Goal: Transaction & Acquisition: Purchase product/service

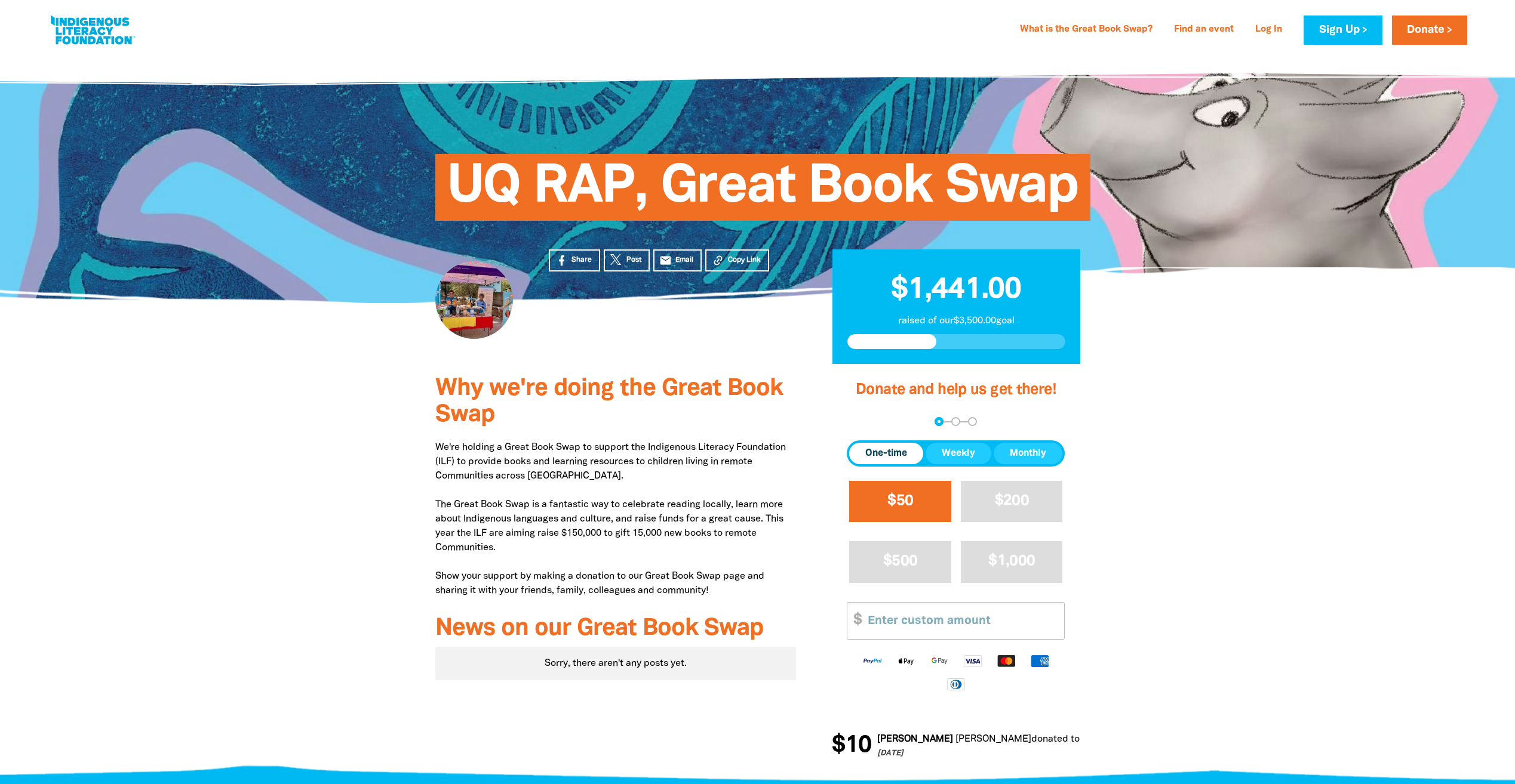
click at [911, 494] on span "$50" at bounding box center [900, 501] width 26 height 13
select select "AU"
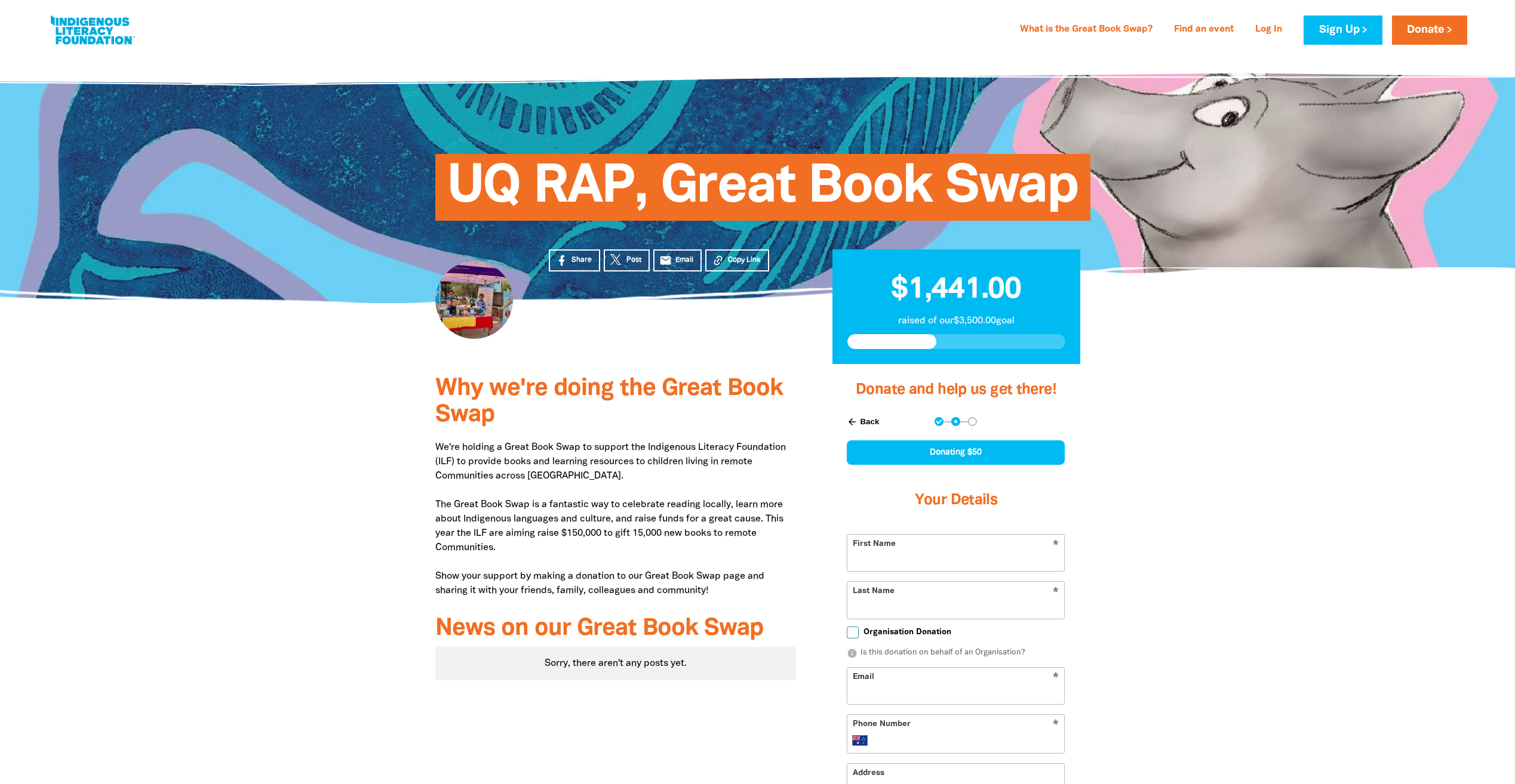
scroll to position [120, 0]
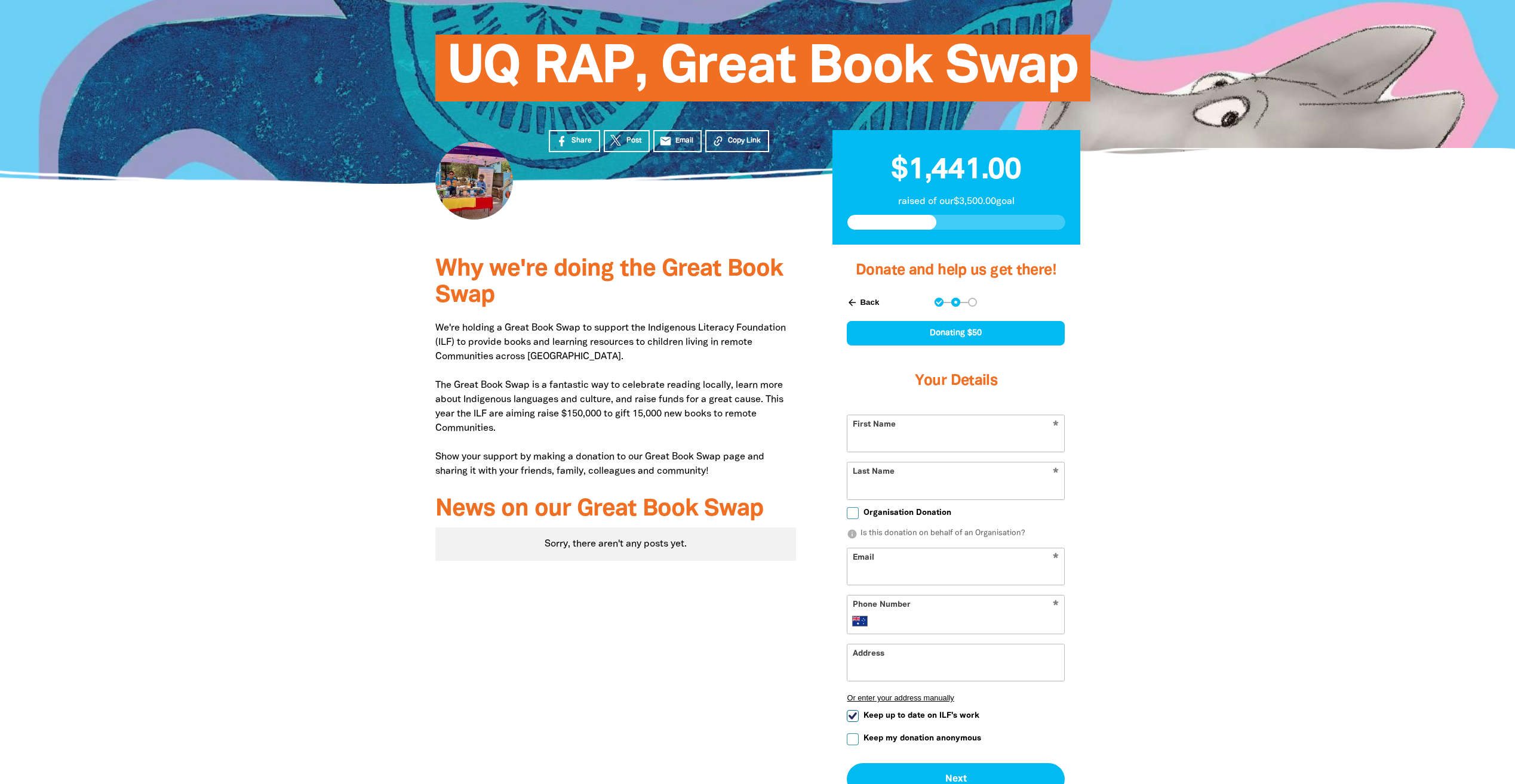
click at [894, 415] on div "* First Name" at bounding box center [956, 433] width 218 height 38
click at [891, 440] on input "First Name" at bounding box center [956, 433] width 216 height 36
type input "[PERSON_NAME]"
type input "Caso de los [PERSON_NAME]"
type input "[EMAIL_ADDRESS][DOMAIN_NAME]"
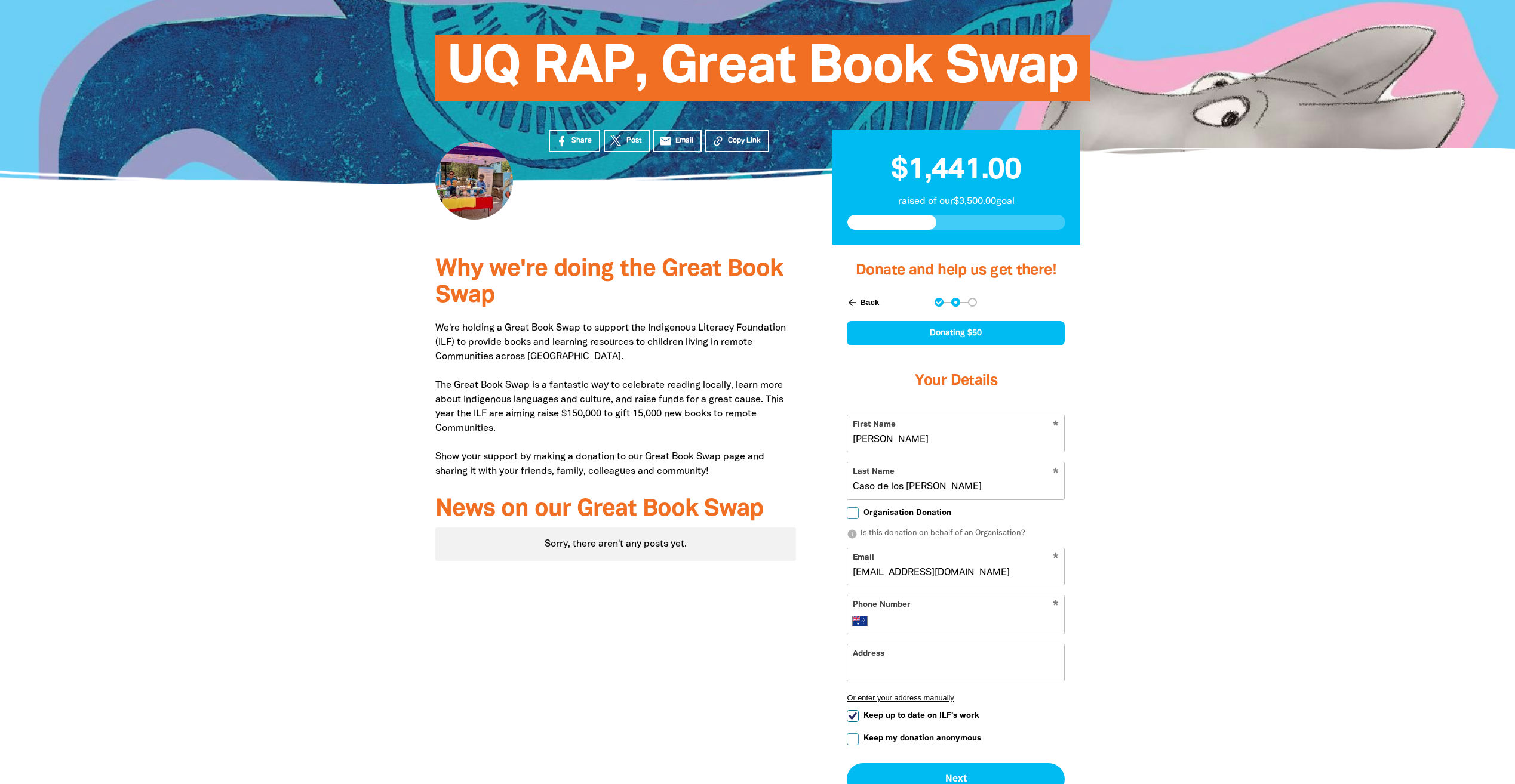
type input "[PHONE_NUMBER]"
click at [1266, 605] on div at bounding box center [758, 618] width 1515 height 747
click at [944, 701] on div "[STREET_ADDRESS]" at bounding box center [956, 687] width 216 height 26
type input "[STREET_ADDRESS]"
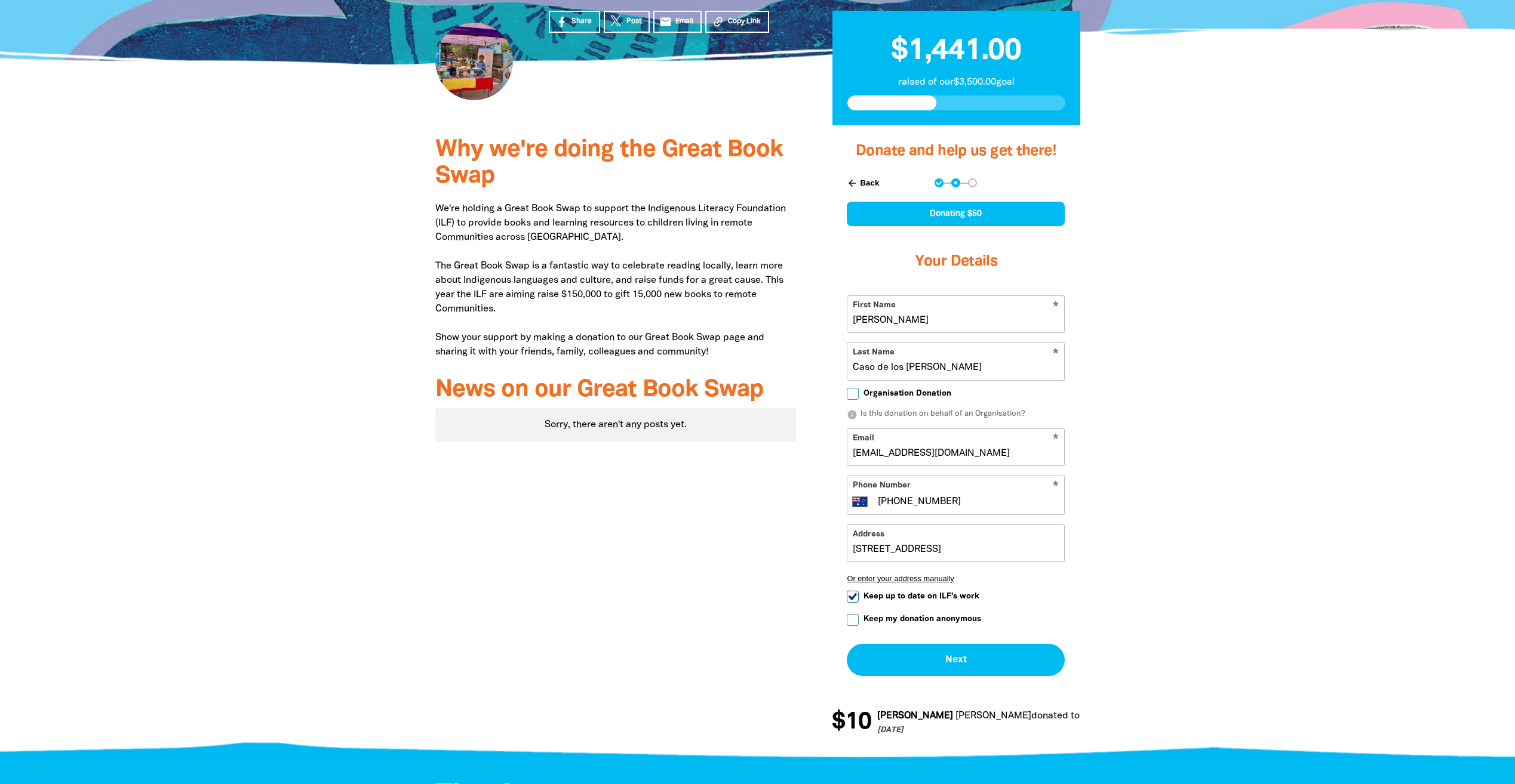
scroll to position [120, 0]
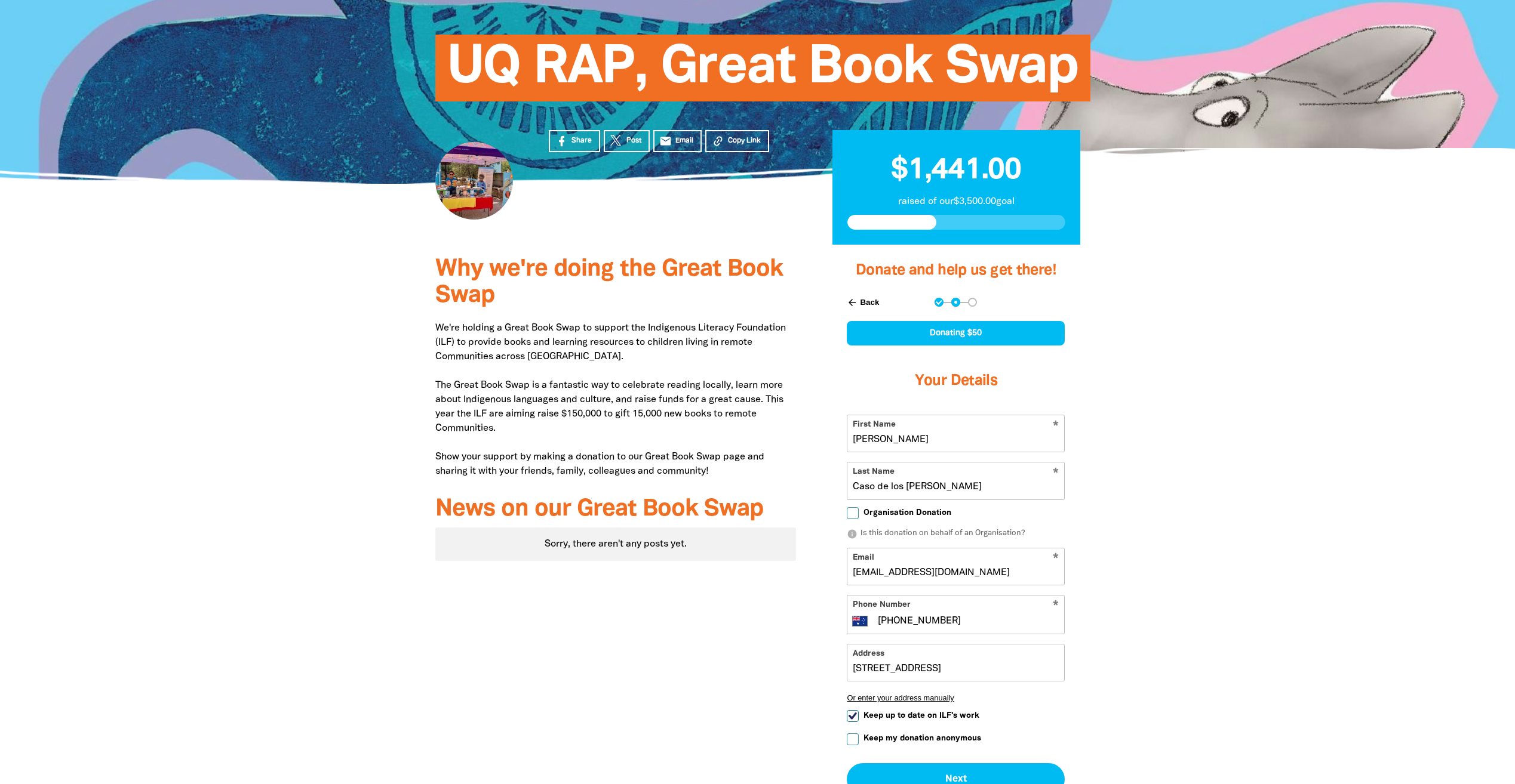
click at [935, 441] on input "[PERSON_NAME]" at bounding box center [956, 433] width 216 height 36
type input "Salome"
click at [1152, 439] on div at bounding box center [758, 558] width 1515 height 628
click at [851, 509] on input "Organisation Donation" at bounding box center [853, 513] width 12 height 12
checkbox input "true"
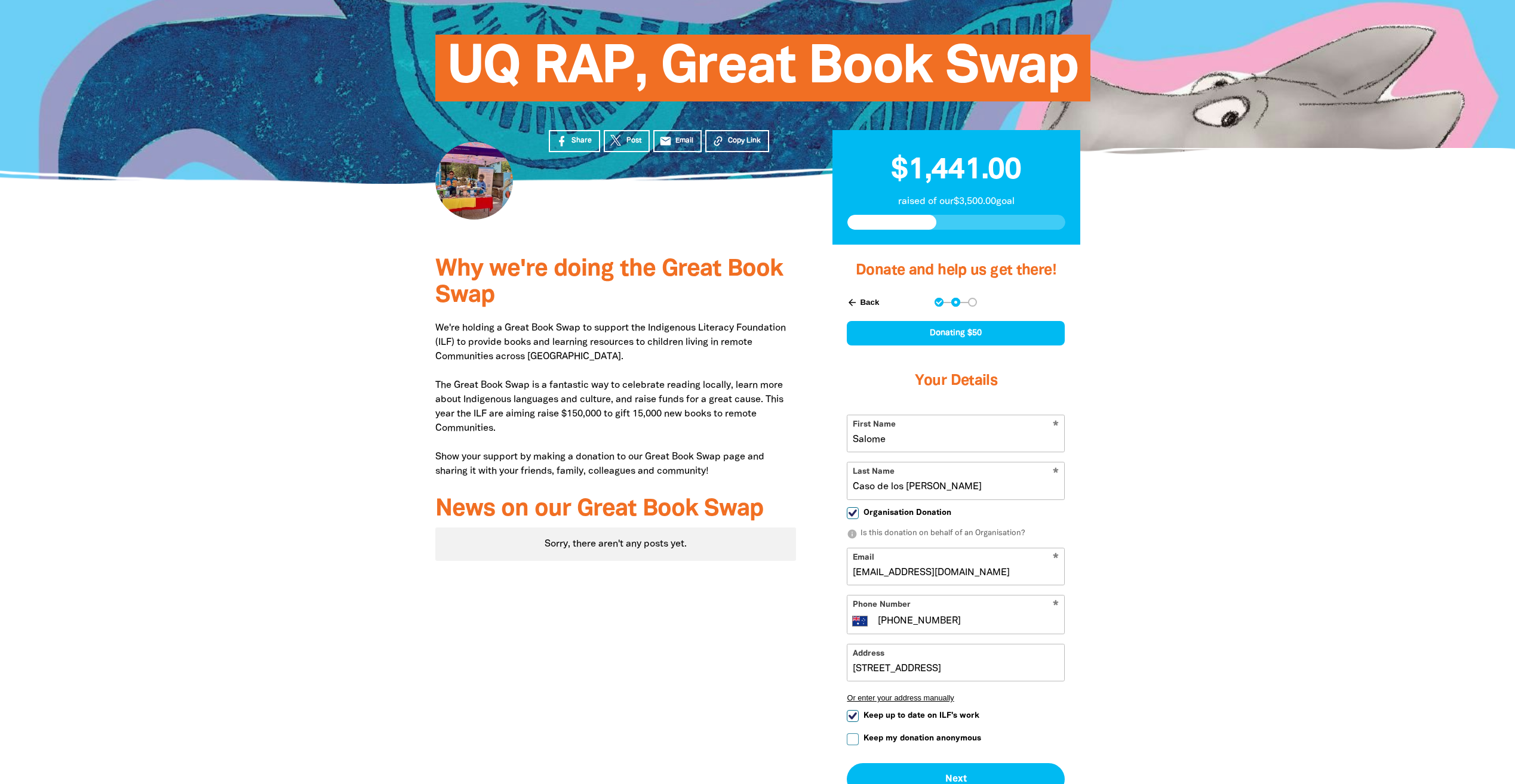
select select "AU"
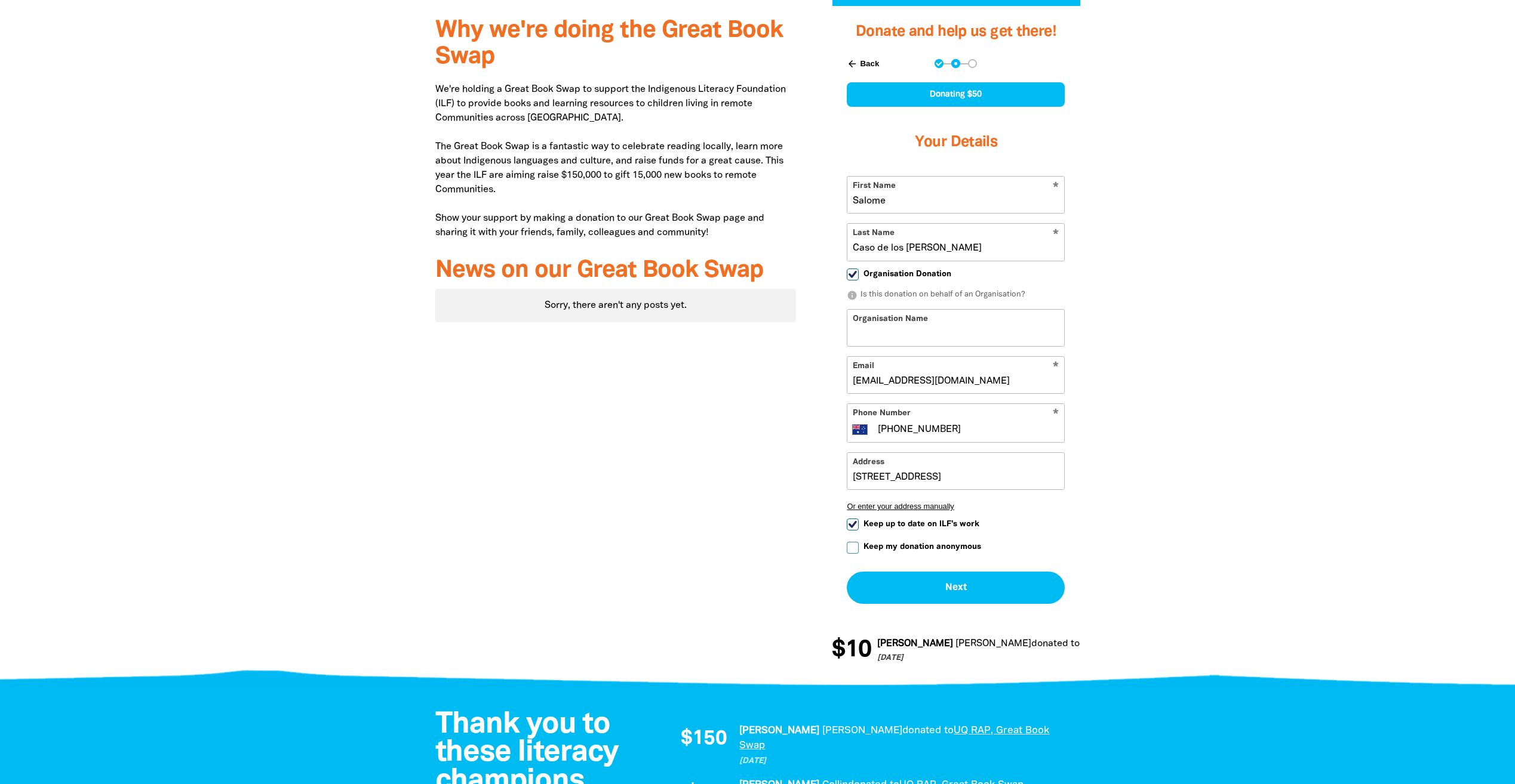
scroll to position [179, 0]
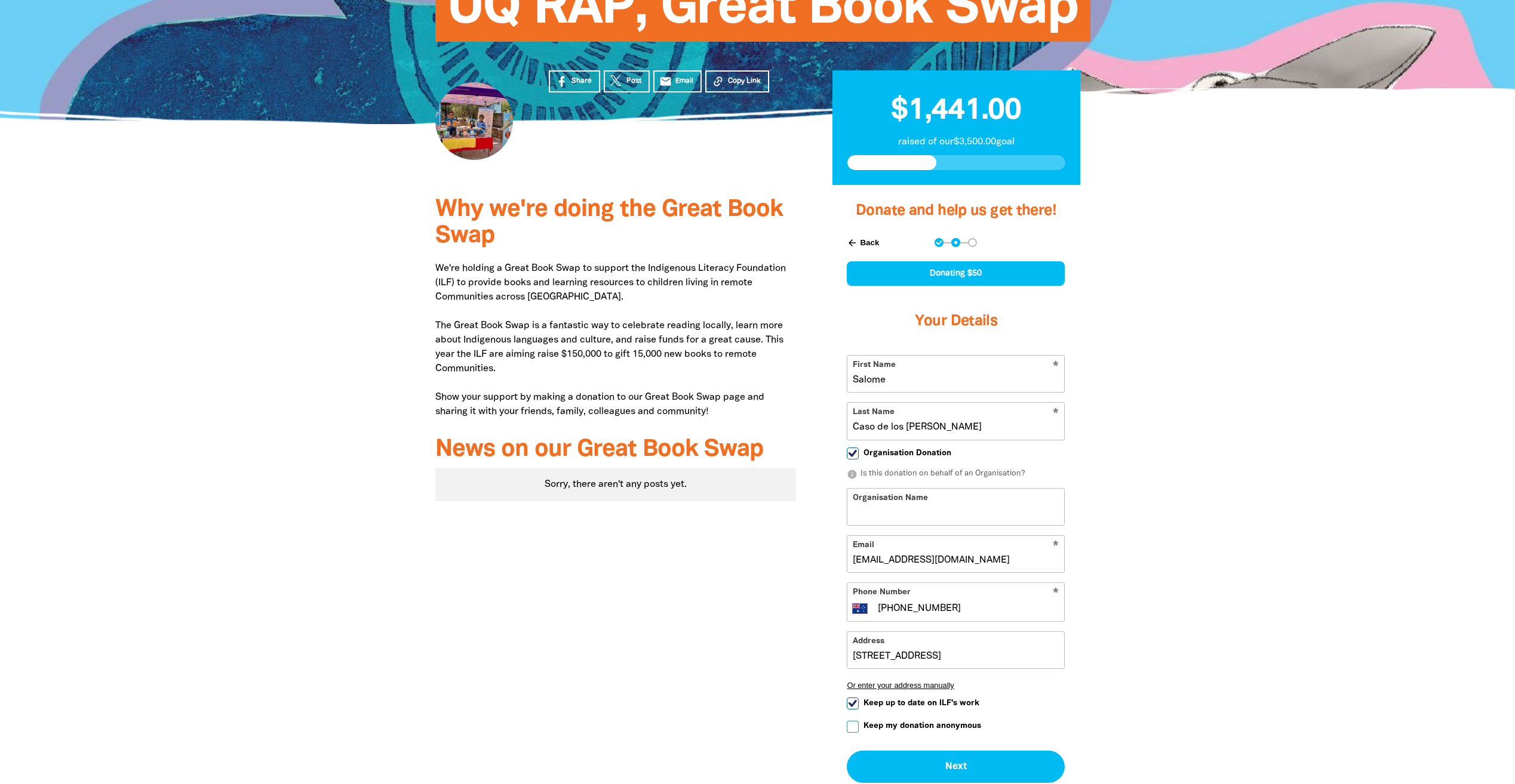
click at [854, 455] on input "Organisation Donation" at bounding box center [853, 453] width 12 height 12
checkbox input "false"
select select "AU"
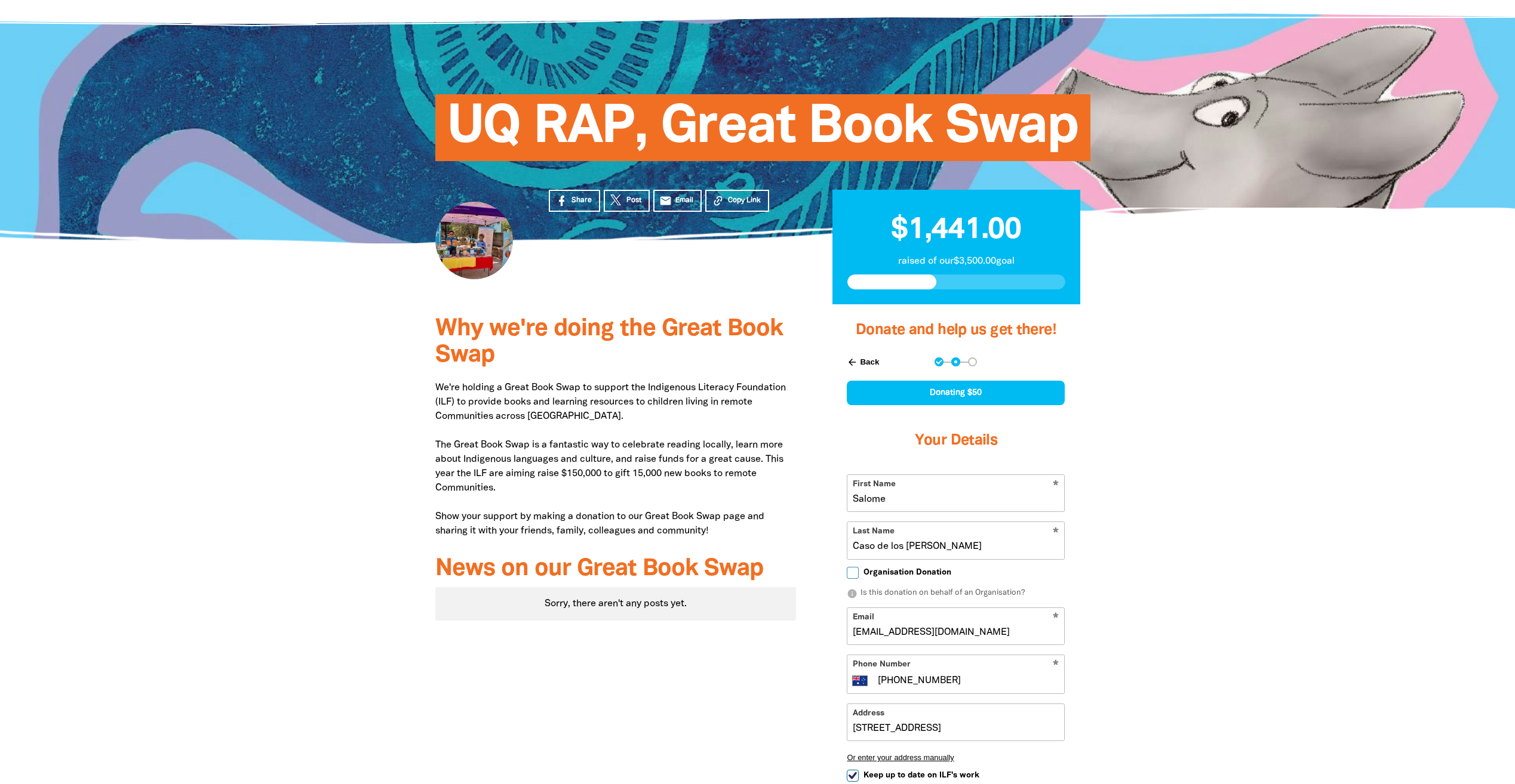
scroll to position [0, 0]
